Goal: Navigation & Orientation: Find specific page/section

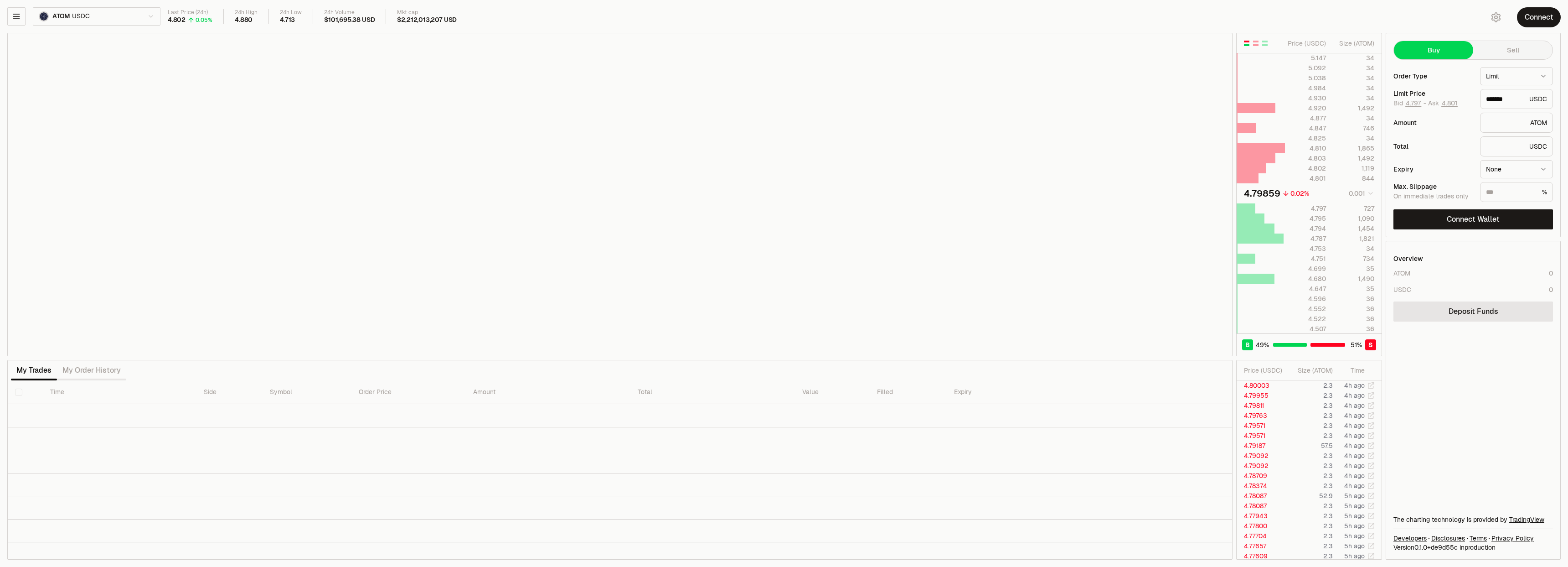
click at [118, 15] on html "Neutron Balance Earn Supervaults Bridge Orderbook Stake Ecosystem Governance Do…" at bounding box center [784, 284] width 1568 height 567
type input "*******"
